Goal: Information Seeking & Learning: Learn about a topic

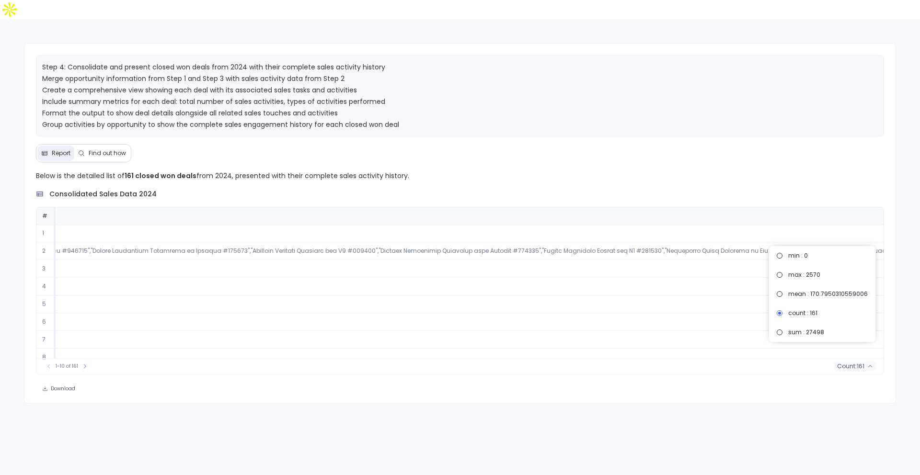
scroll to position [0, 54331]
click at [856, 358] on div "1-10 of 161 count : 161" at bounding box center [460, 366] width 848 height 16
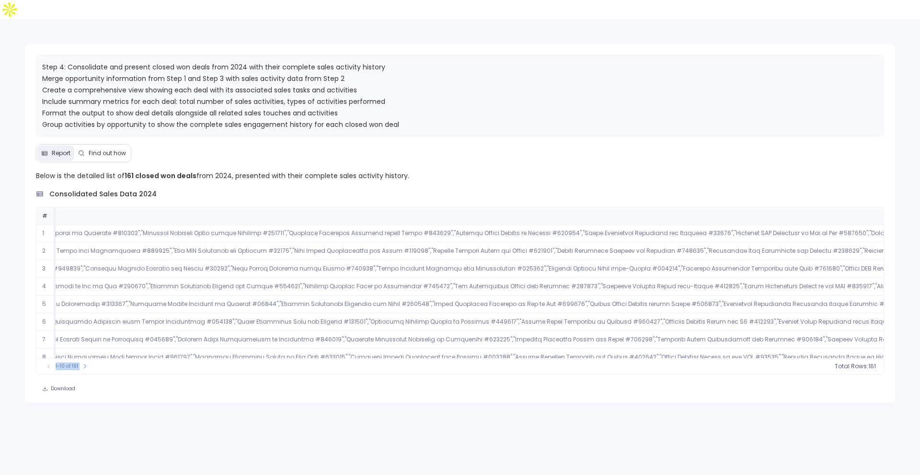
scroll to position [37, 14843]
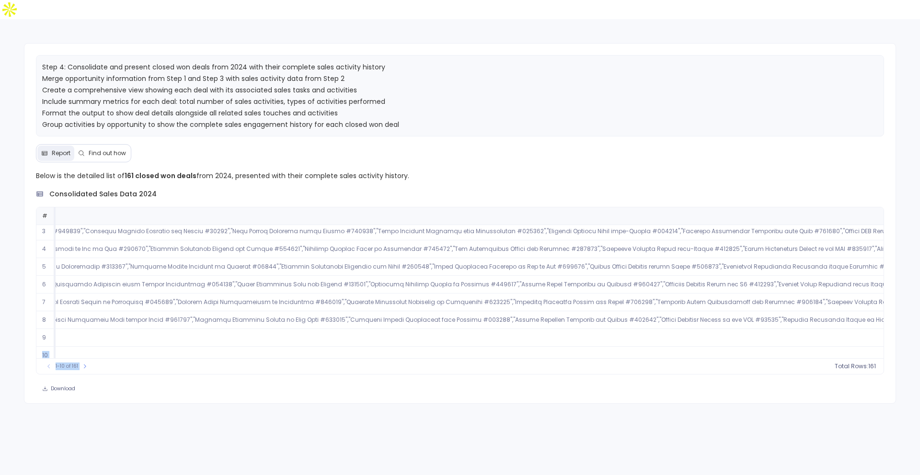
drag, startPoint x: 264, startPoint y: 341, endPoint x: 309, endPoint y: 326, distance: 47.0
click at [309, 326] on div "# Opportunity name Opportunity close date Opportunity has open activity Account…" at bounding box center [460, 291] width 849 height 168
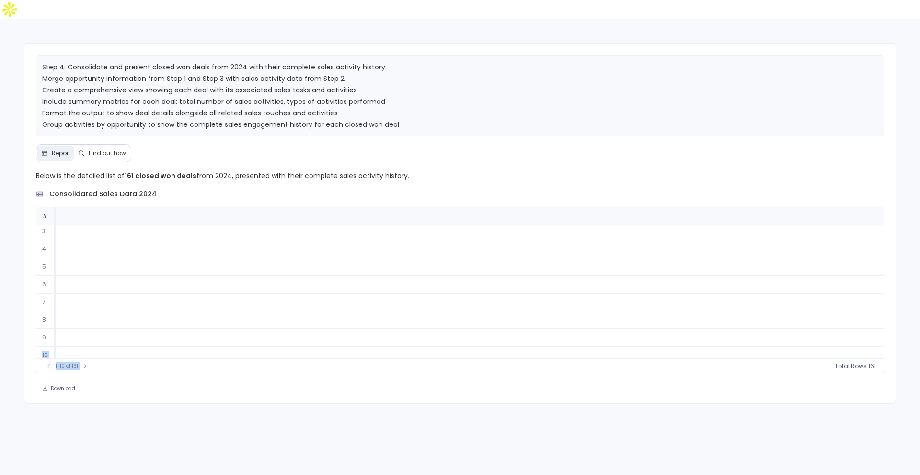
scroll to position [37, 55743]
click at [867, 362] on button "count : 153" at bounding box center [854, 367] width 43 height 10
click at [840, 297] on span "mean : 127.84313725490196" at bounding box center [828, 294] width 80 height 8
click at [657, 391] on div "Step 4: Consolidate and present closed won deals from 2024 with their complete …" at bounding box center [460, 256] width 920 height 475
